Goal: Information Seeking & Learning: Learn about a topic

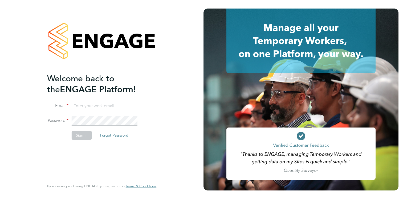
type input "[EMAIL_ADDRESS][DOMAIN_NAME]"
click at [76, 134] on button "Sign In" at bounding box center [82, 135] width 20 height 9
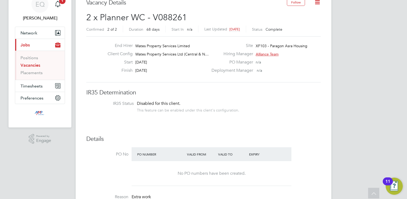
click at [27, 63] on link "Vacancies" at bounding box center [31, 65] width 20 height 5
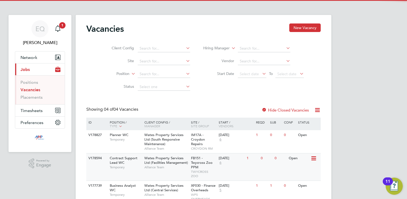
scroll to position [51, 0]
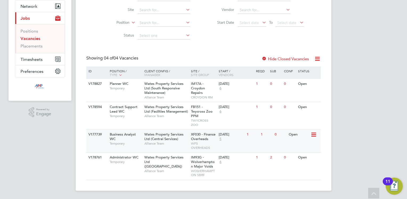
click at [127, 143] on span "Temporary" at bounding box center [126, 143] width 32 height 4
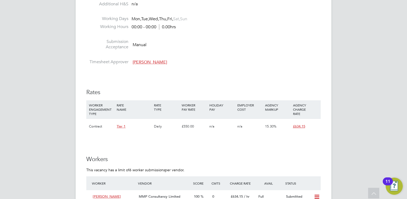
scroll to position [388, 0]
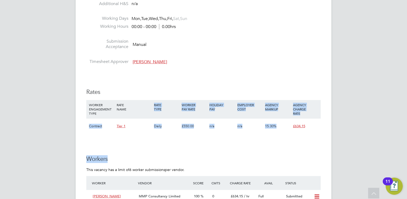
drag, startPoint x: 237, startPoint y: 145, endPoint x: 152, endPoint y: 105, distance: 94.5
click at [152, 105] on div "IR35 Determination IR35 Status Disabled for this client. This feature can be en…" at bounding box center [203, 72] width 234 height 695
click at [152, 105] on div "RATE NAME" at bounding box center [133, 107] width 37 height 14
click at [228, 149] on div "IR35 Determination IR35 Status Disabled for this client. This feature can be en…" at bounding box center [203, 72] width 234 height 695
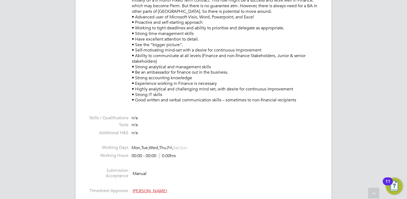
scroll to position [259, 0]
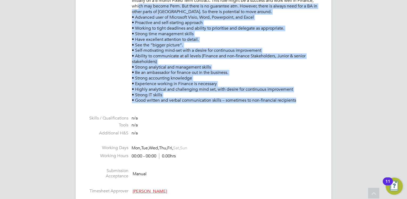
click at [139, 5] on ul "PO No PO Number Valid From Valid To Expiry No PO numbers have been created. Rea…" at bounding box center [203, 54] width 234 height 283
click at [212, 90] on p "Initially on a 6 month Fixed Term contract. This role might be a success and wo…" at bounding box center [226, 50] width 189 height 105
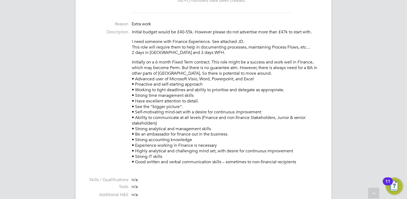
scroll to position [196, 0]
